Goal: Use online tool/utility: Utilize a website feature to perform a specific function

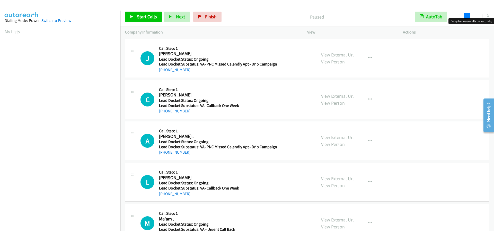
drag, startPoint x: 457, startPoint y: 16, endPoint x: 465, endPoint y: 16, distance: 8.0
click at [465, 16] on span at bounding box center [467, 16] width 6 height 6
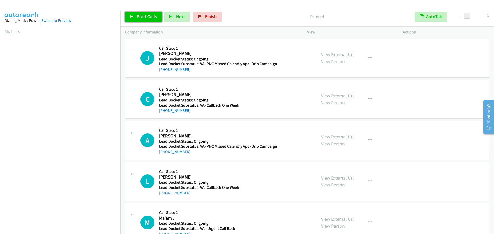
click at [152, 17] on span "Start Calls" at bounding box center [147, 17] width 20 height 6
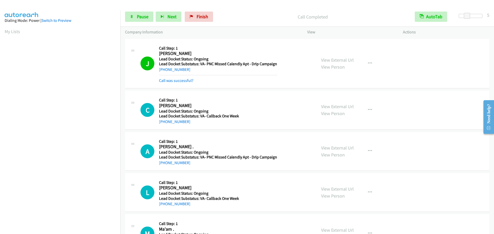
scroll to position [54, 0]
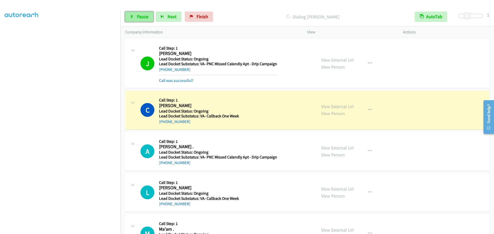
click at [140, 17] on span "Pause" at bounding box center [143, 17] width 12 height 6
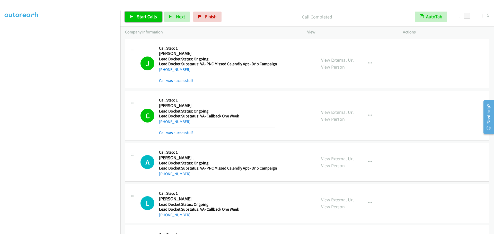
click at [145, 17] on span "Start Calls" at bounding box center [147, 17] width 20 height 6
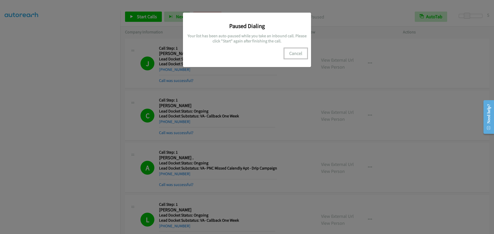
click at [293, 55] on button "Cancel" at bounding box center [295, 53] width 23 height 10
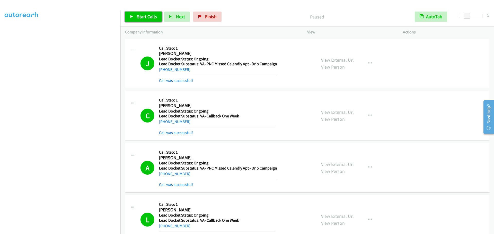
click at [139, 17] on span "Start Calls" at bounding box center [147, 17] width 20 height 6
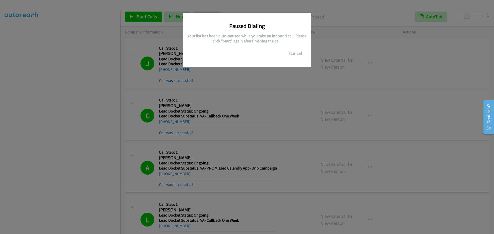
click at [103, 142] on div "Paused Dialing Your list has been auto-paused while you take an inbound call. P…" at bounding box center [247, 120] width 494 height 230
click at [296, 55] on button "Cancel" at bounding box center [295, 53] width 23 height 10
click at [302, 54] on button "Cancel" at bounding box center [295, 53] width 23 height 10
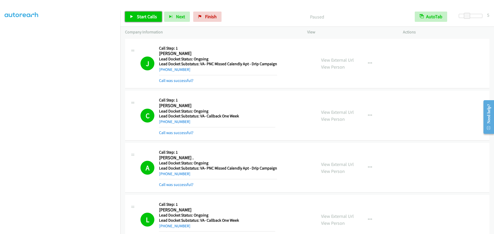
click at [140, 16] on span "Start Calls" at bounding box center [147, 17] width 20 height 6
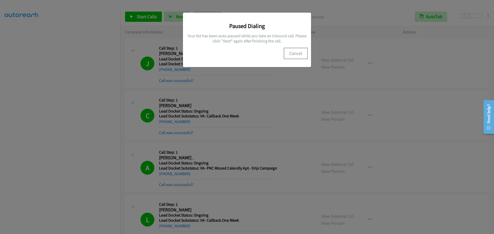
click at [296, 53] on button "Cancel" at bounding box center [295, 53] width 23 height 10
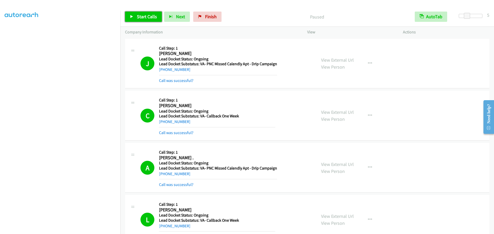
click at [147, 15] on span "Start Calls" at bounding box center [147, 17] width 20 height 6
click at [137, 16] on span "Pause" at bounding box center [143, 17] width 12 height 6
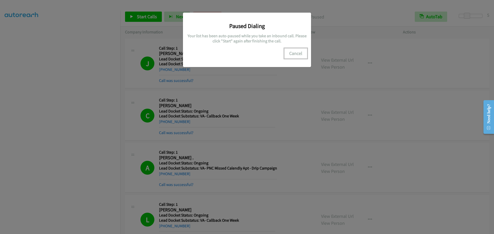
click at [297, 52] on button "Cancel" at bounding box center [295, 53] width 23 height 10
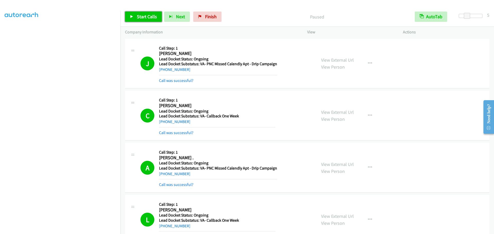
click at [147, 17] on span "Start Calls" at bounding box center [147, 17] width 20 height 6
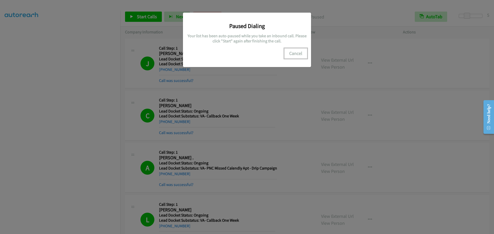
click at [293, 53] on button "Cancel" at bounding box center [295, 53] width 23 height 10
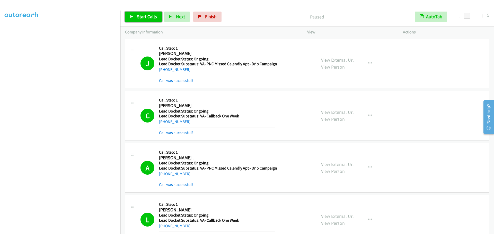
click at [146, 17] on span "Start Calls" at bounding box center [147, 17] width 20 height 6
click at [138, 14] on span "Pause" at bounding box center [143, 17] width 12 height 6
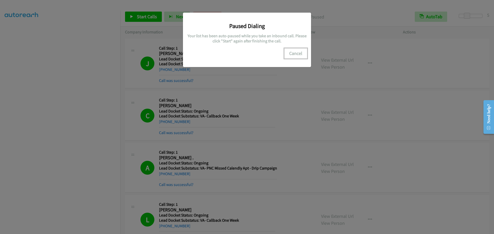
click at [295, 53] on button "Cancel" at bounding box center [295, 53] width 23 height 10
click at [298, 54] on button "Cancel" at bounding box center [295, 53] width 23 height 10
click at [297, 51] on button "Cancel" at bounding box center [295, 53] width 23 height 10
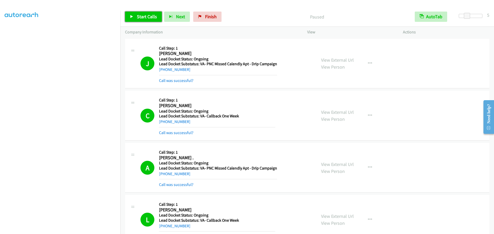
click at [141, 16] on span "Start Calls" at bounding box center [147, 17] width 20 height 6
click at [134, 13] on link "Pause" at bounding box center [139, 17] width 28 height 10
